Goal: Find specific page/section: Find specific page/section

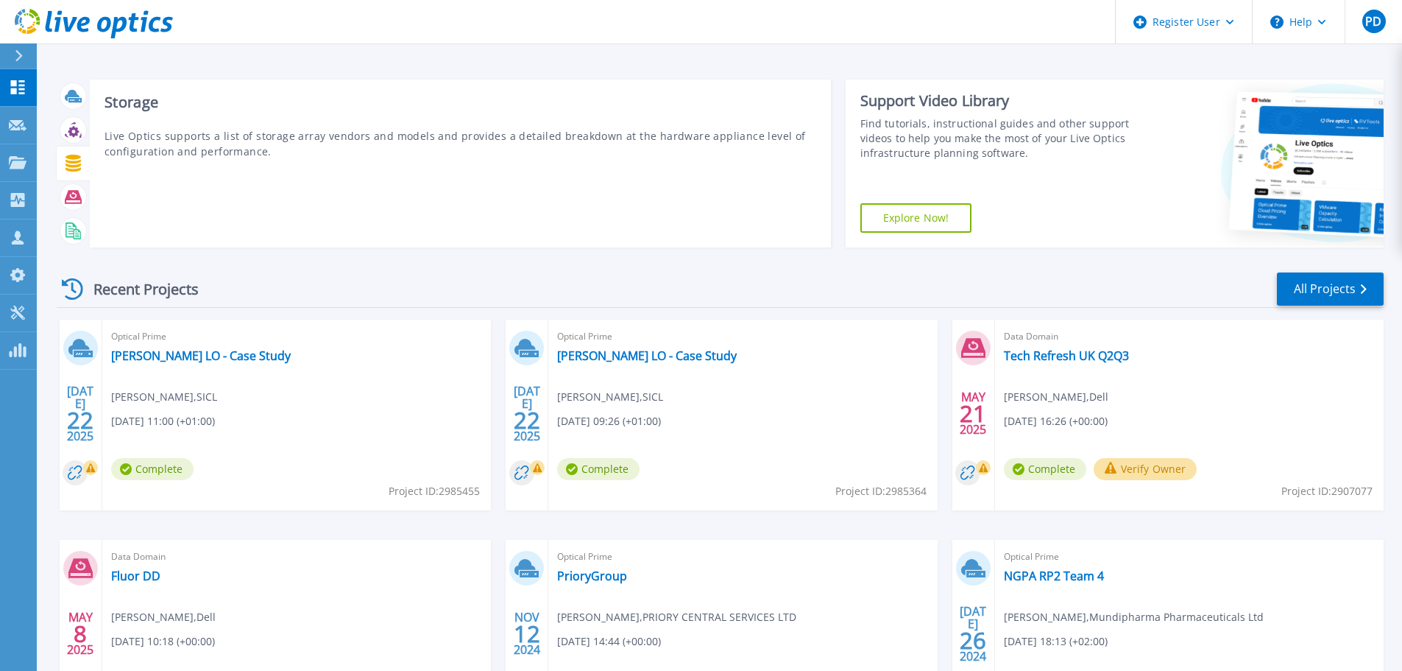
click at [68, 166] on icon at bounding box center [73, 163] width 15 height 17
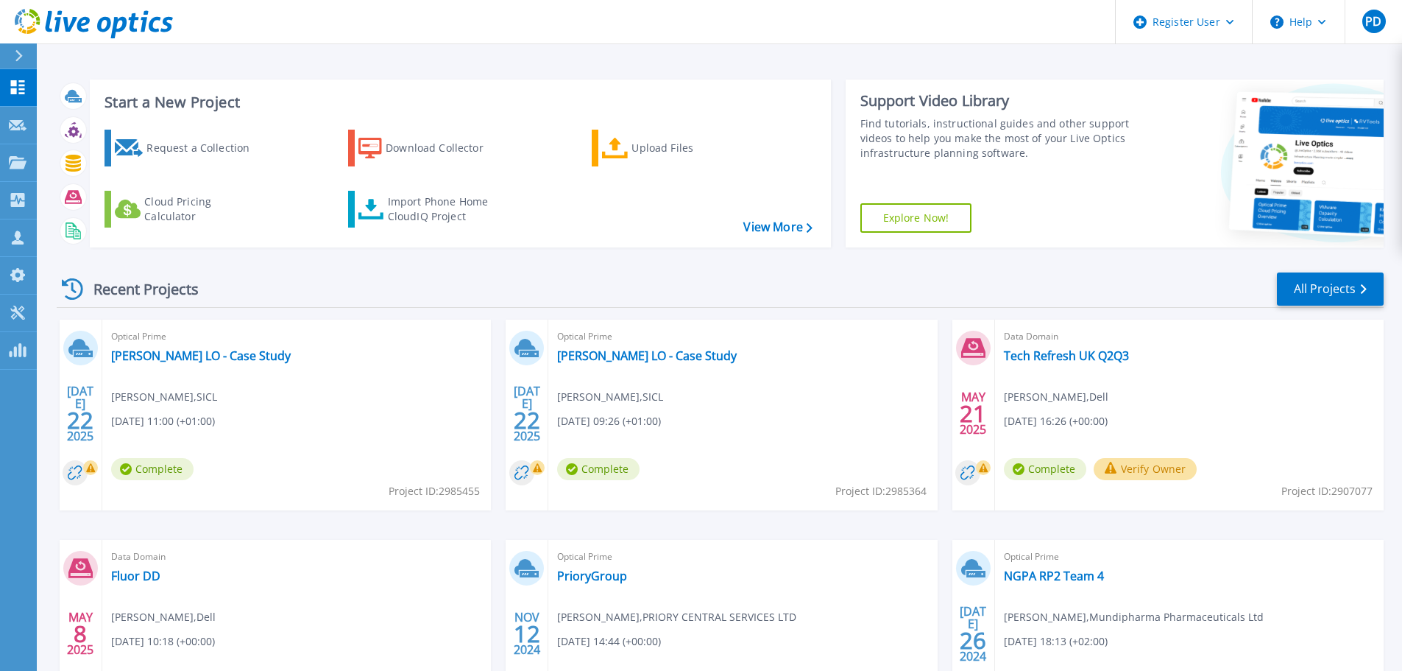
click at [66, 173] on div at bounding box center [73, 163] width 26 height 26
click at [16, 167] on icon at bounding box center [18, 162] width 18 height 13
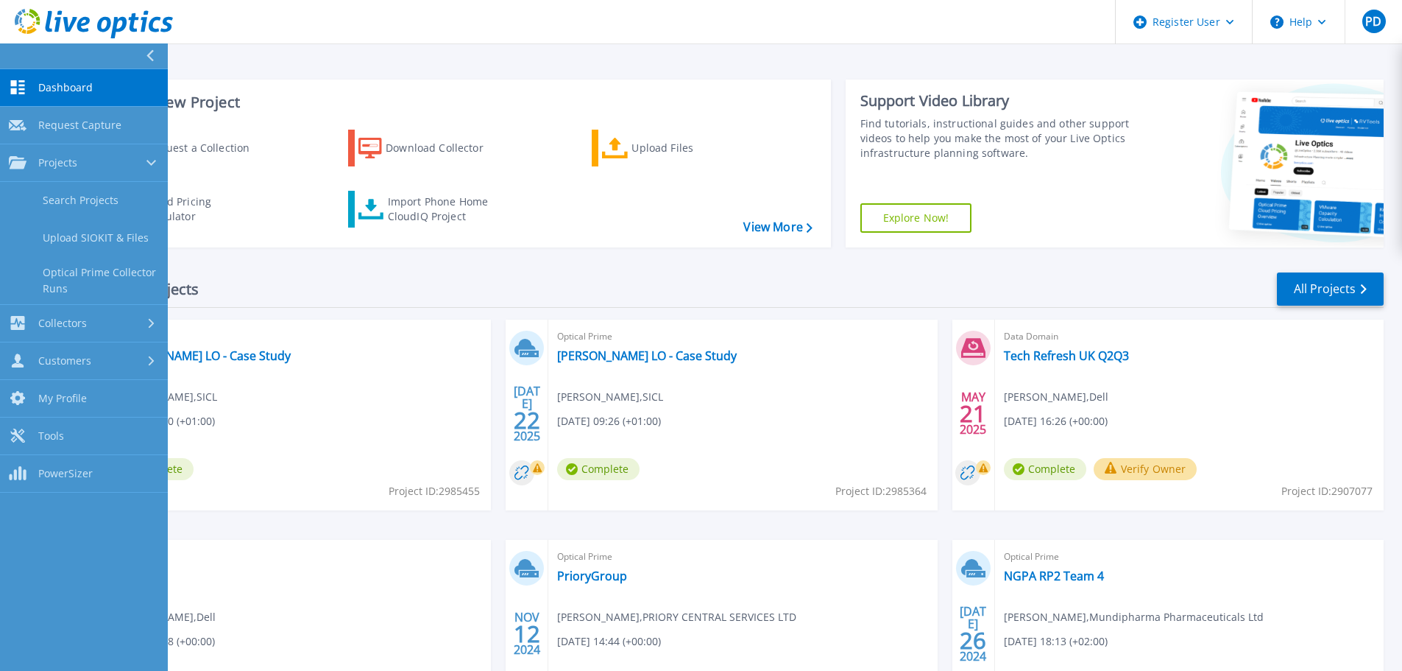
click at [114, 203] on link "Search Projects" at bounding box center [84, 201] width 168 height 38
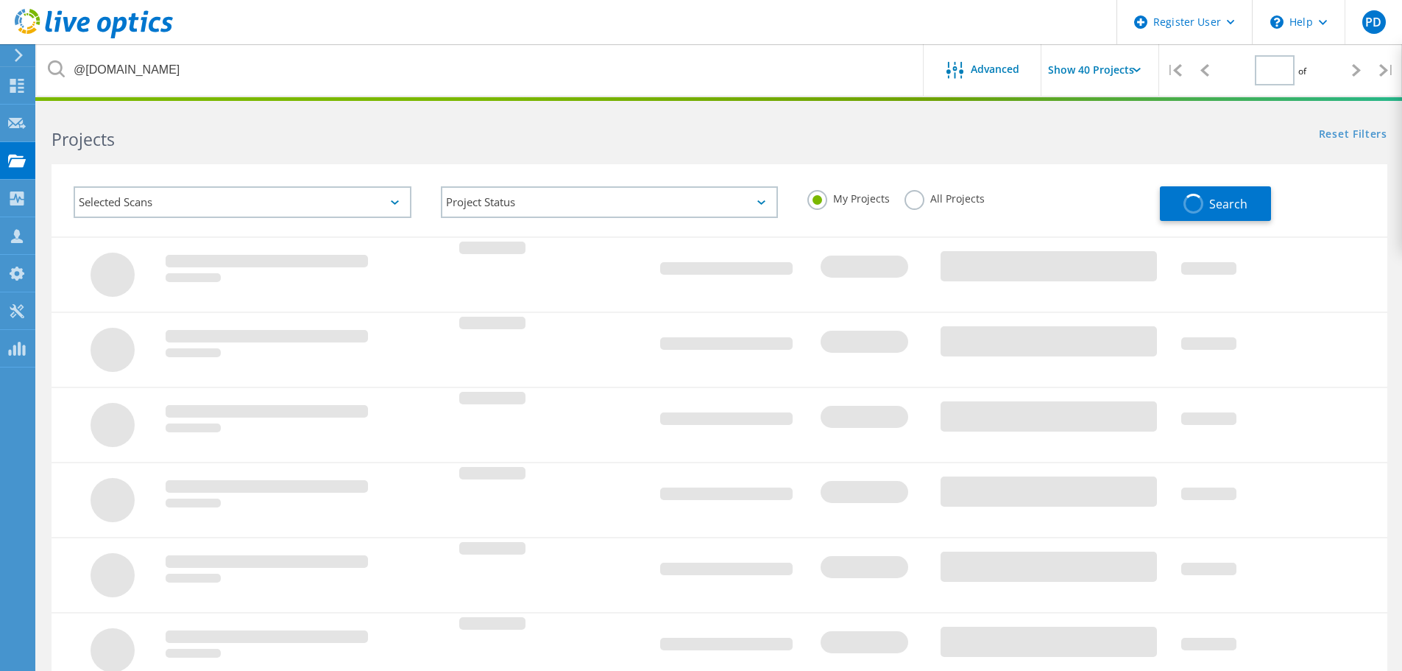
type input "1"
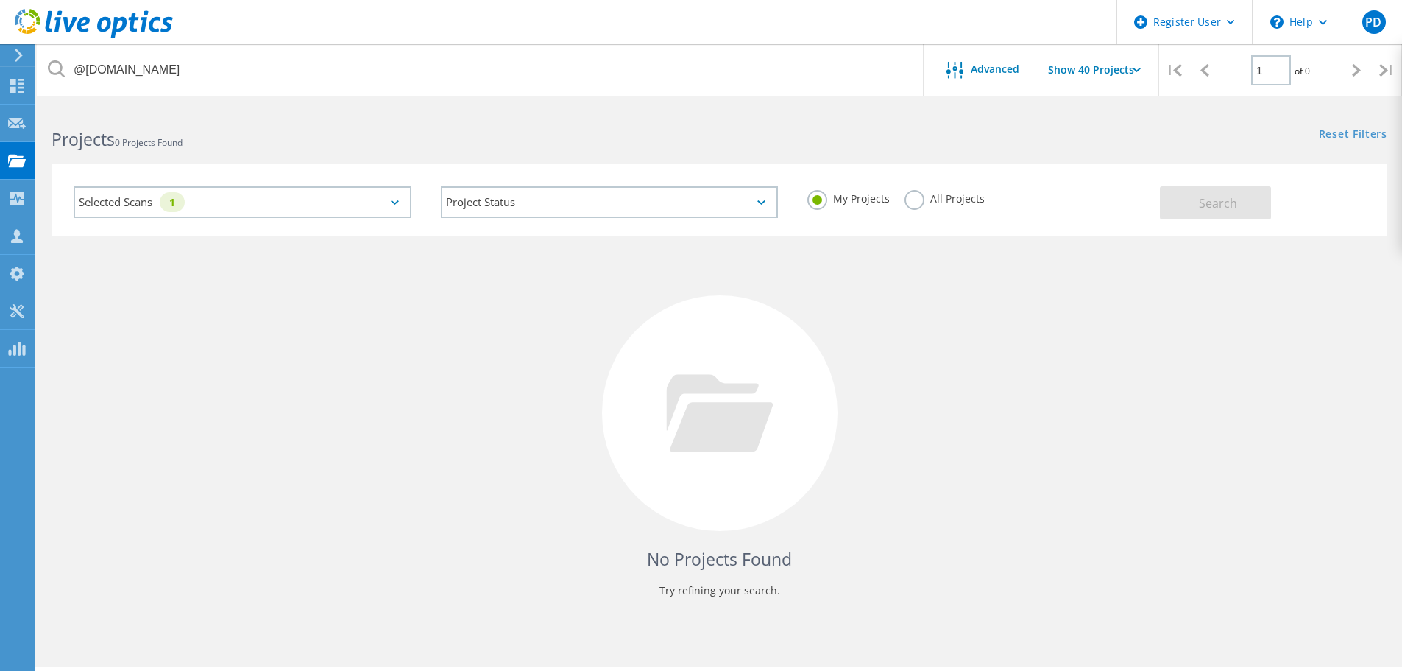
click at [388, 207] on div "Selected Scans 1" at bounding box center [243, 202] width 338 height 32
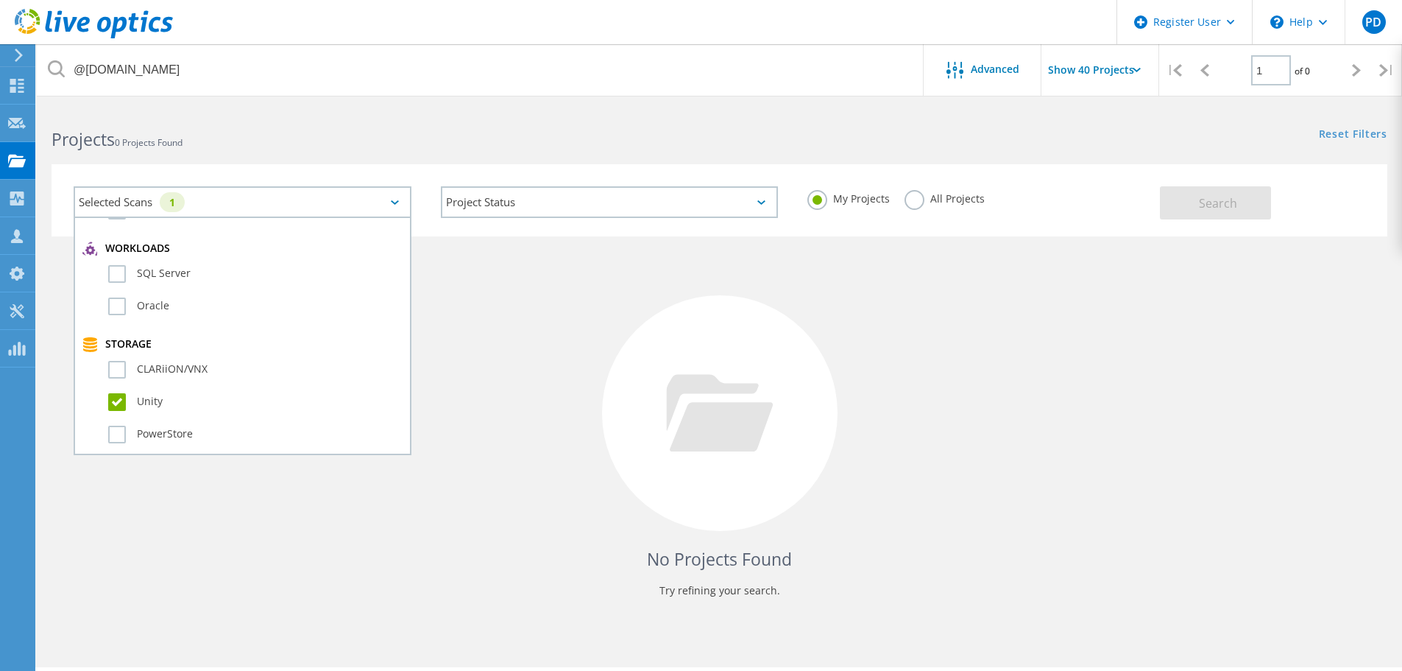
scroll to position [221, 0]
click at [923, 201] on label "All Projects" at bounding box center [945, 197] width 80 height 14
click at [0, 0] on input "All Projects" at bounding box center [0, 0] width 0 height 0
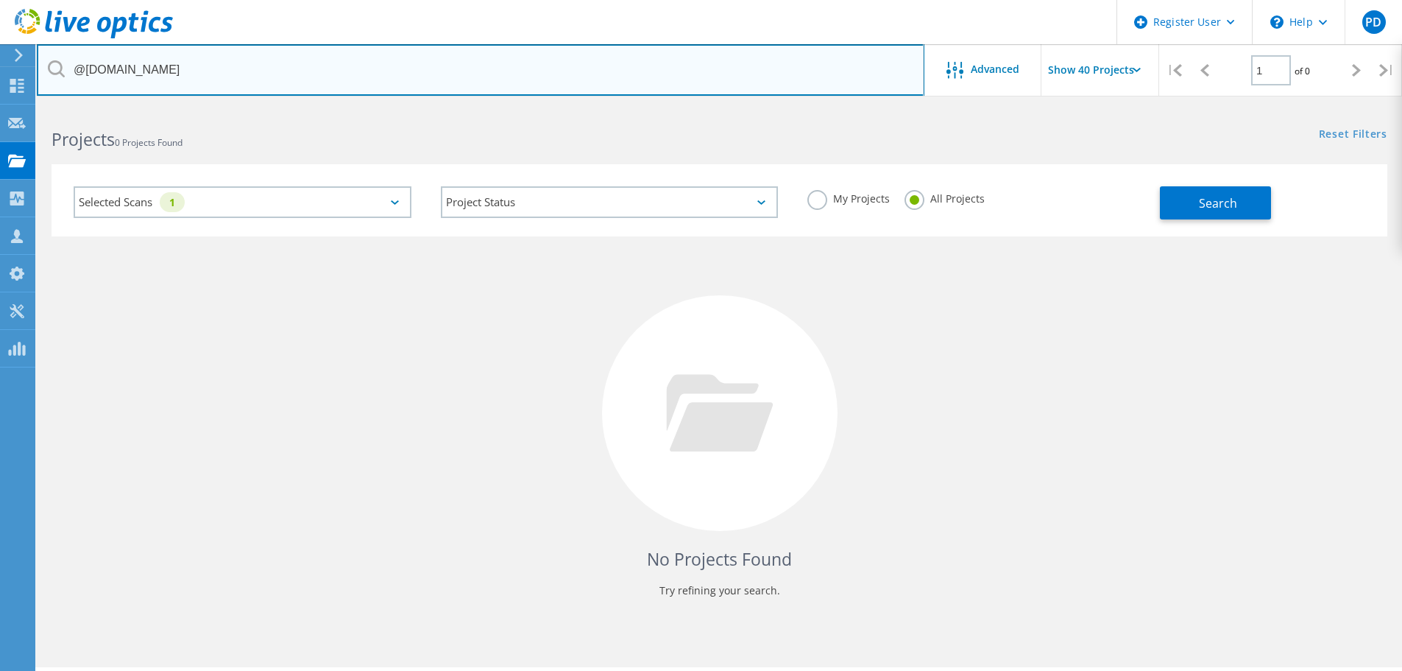
click at [356, 71] on input "@dpsltd.com" at bounding box center [481, 70] width 888 height 52
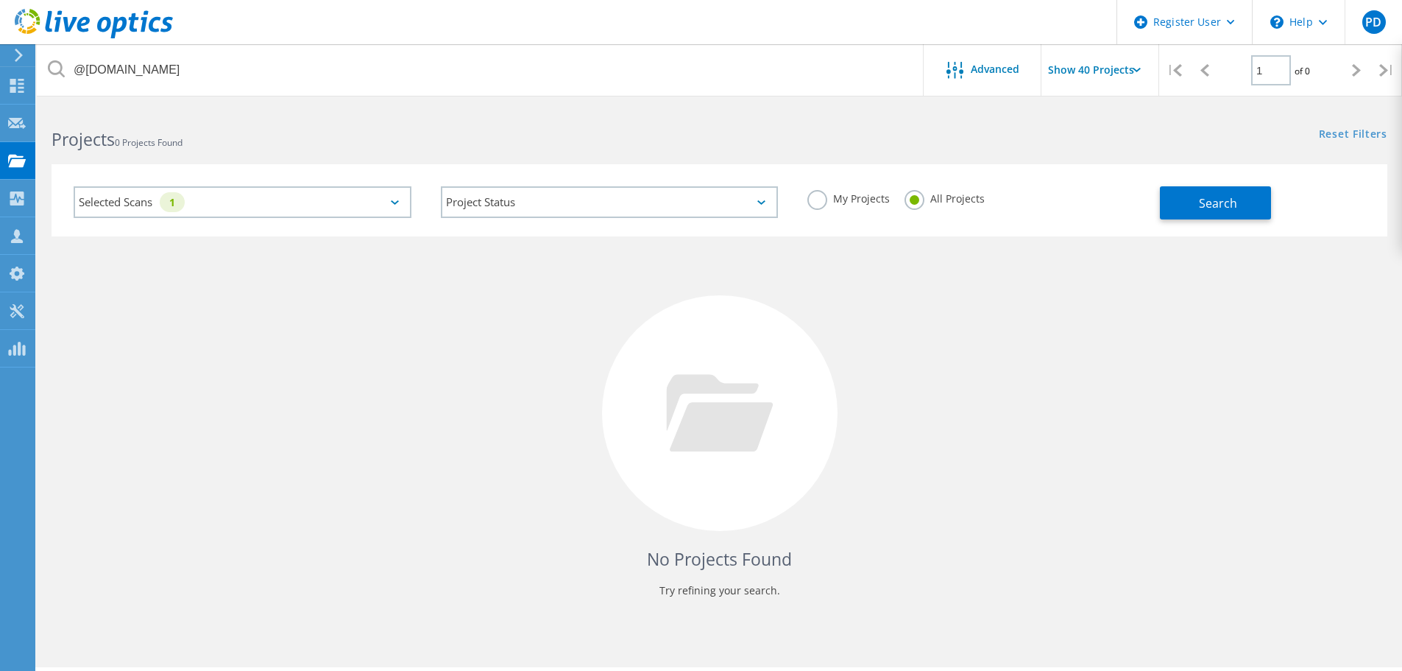
click at [1234, 204] on span "Search" at bounding box center [1218, 203] width 38 height 16
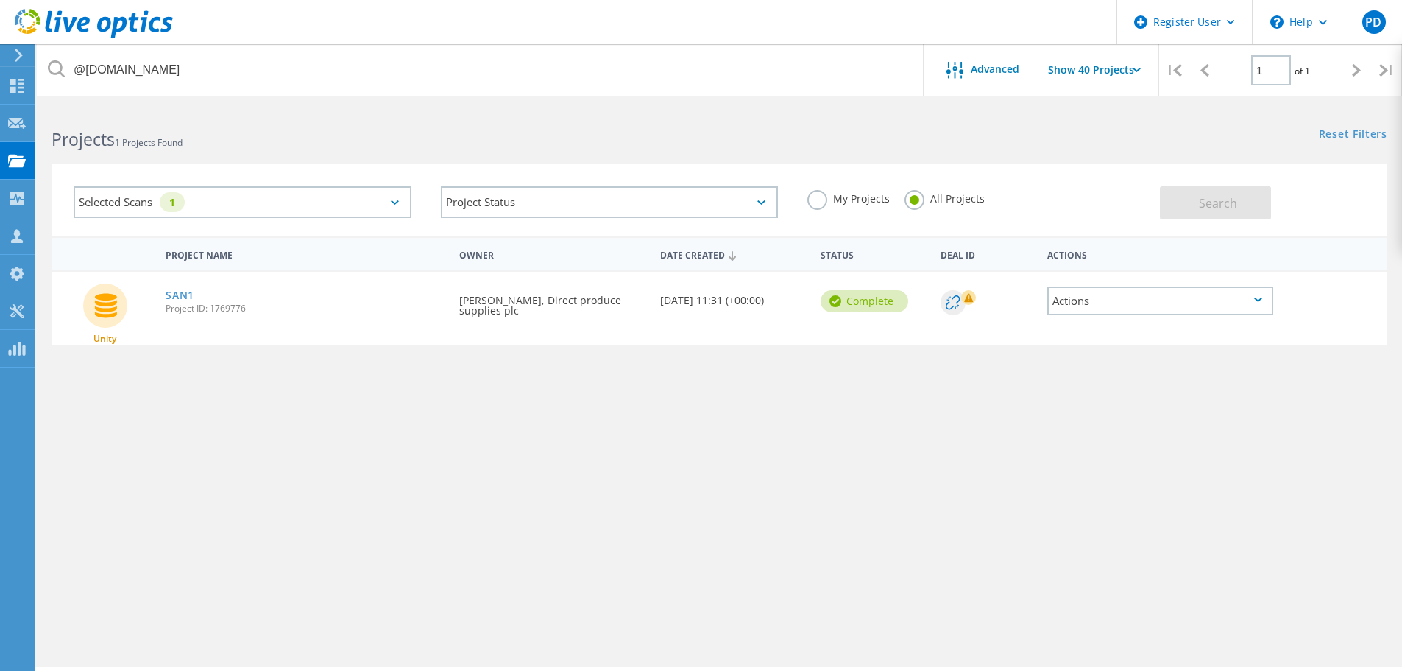
click at [185, 292] on link "SAN1" at bounding box center [180, 295] width 29 height 10
